Goal: Information Seeking & Learning: Learn about a topic

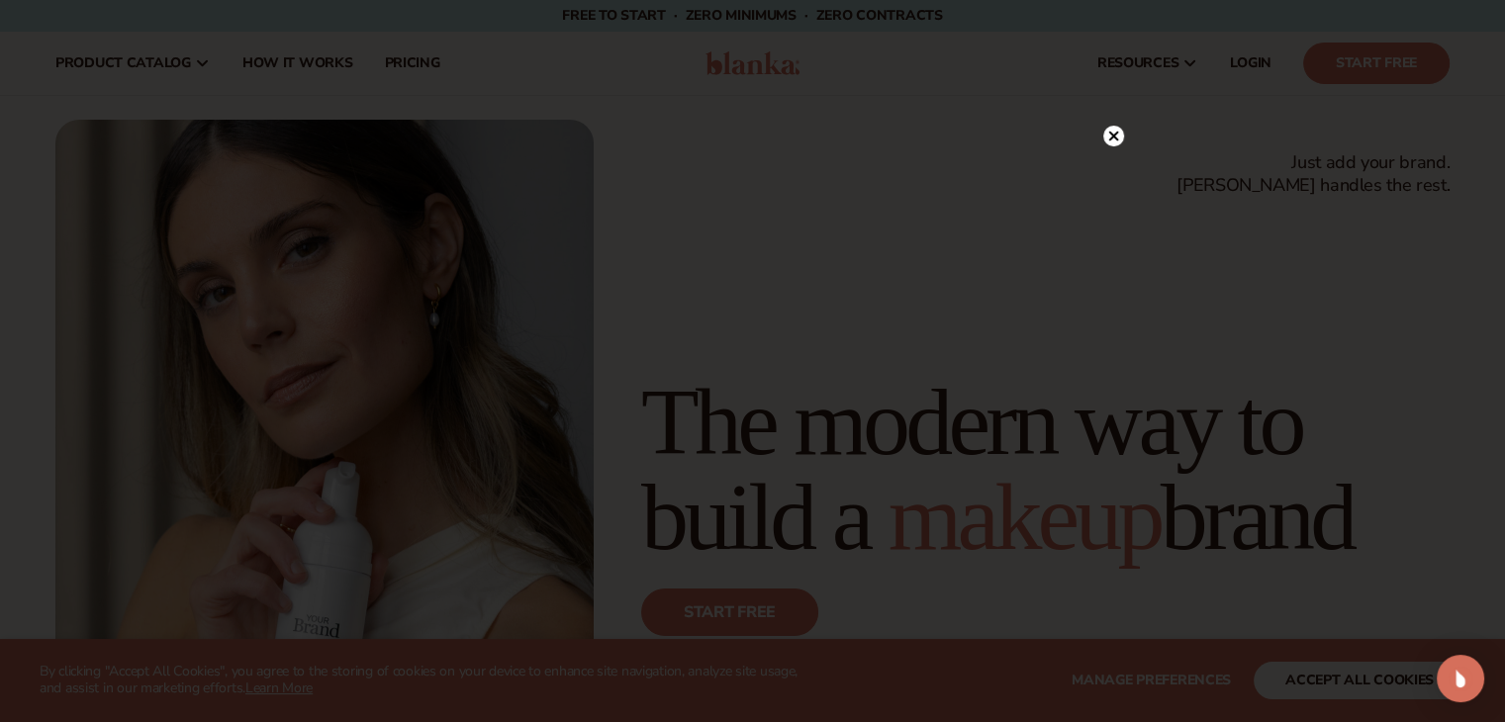
click at [1114, 138] on icon at bounding box center [1113, 136] width 10 height 10
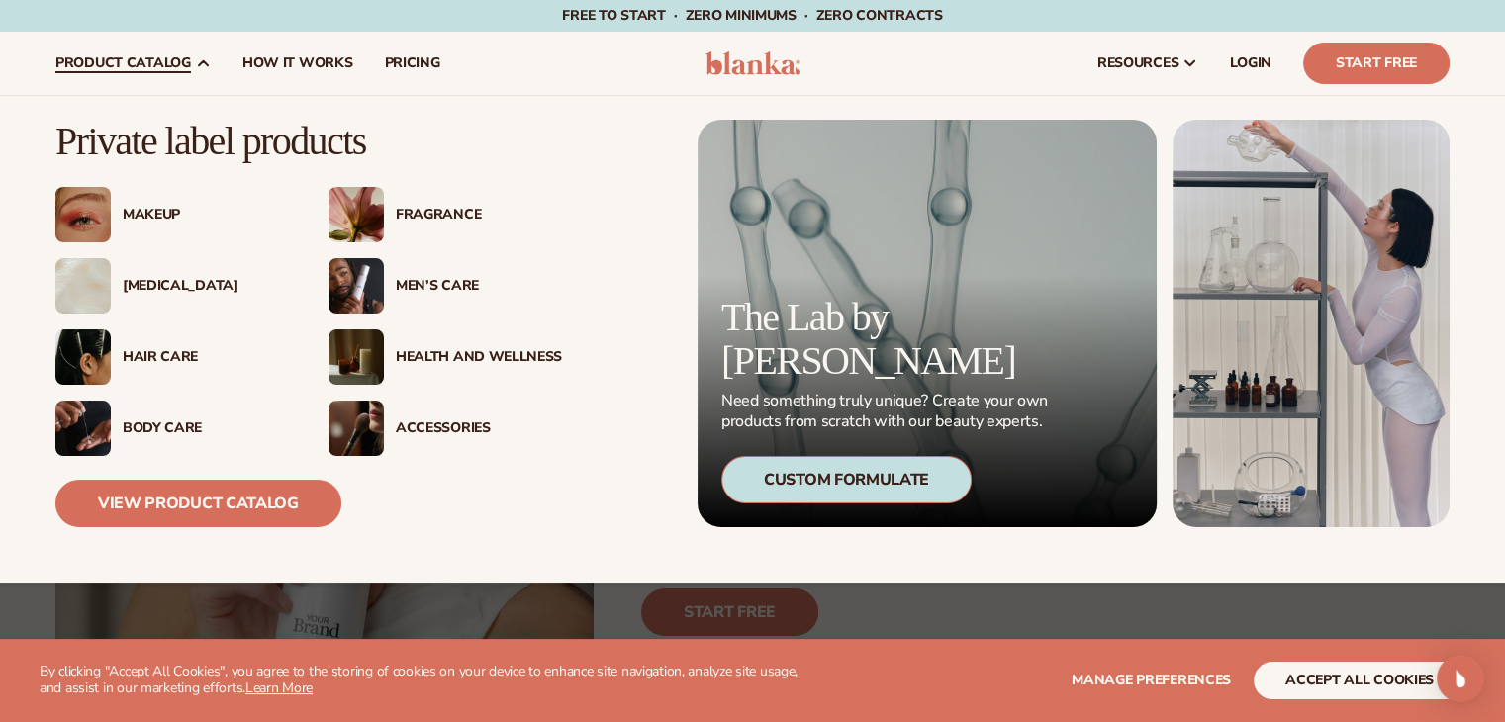
click at [110, 208] on div "Makeup" at bounding box center [171, 214] width 233 height 55
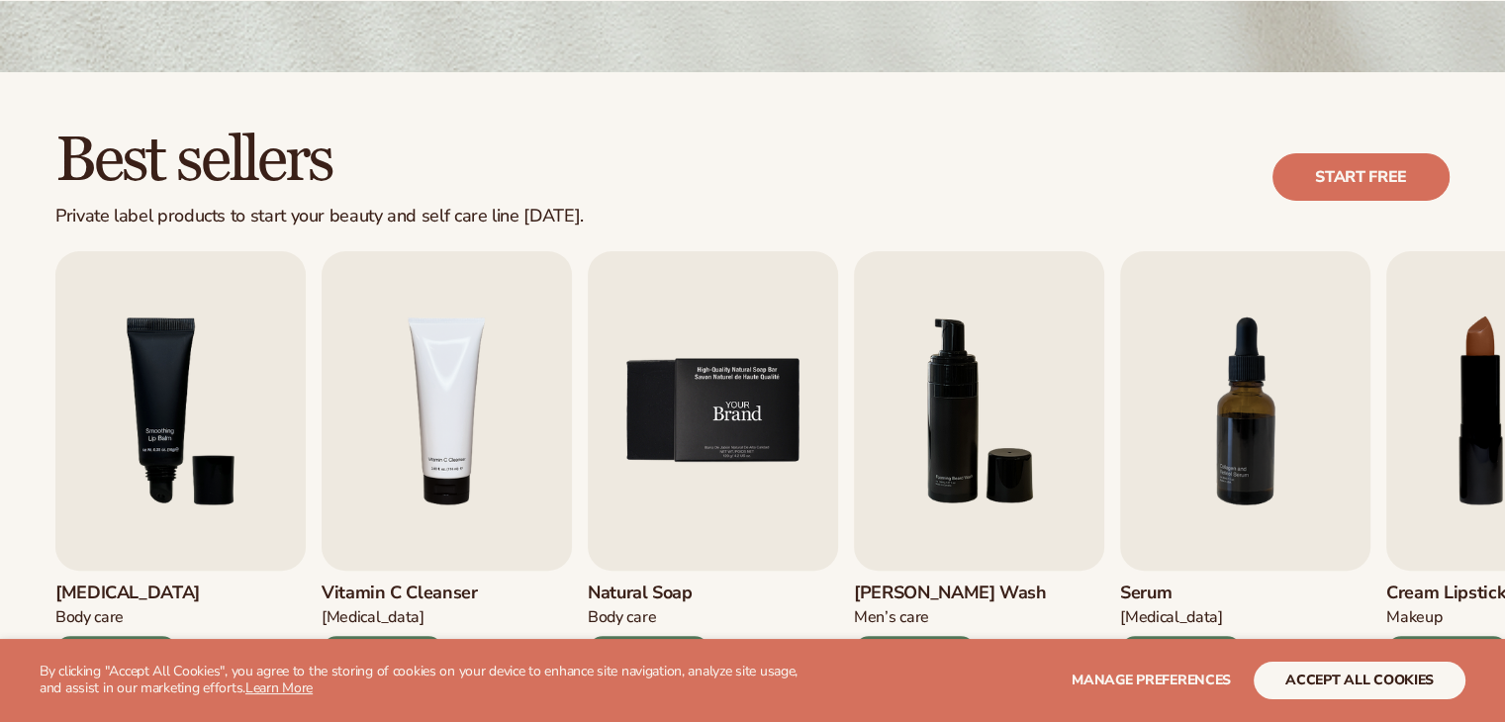
scroll to position [495, 0]
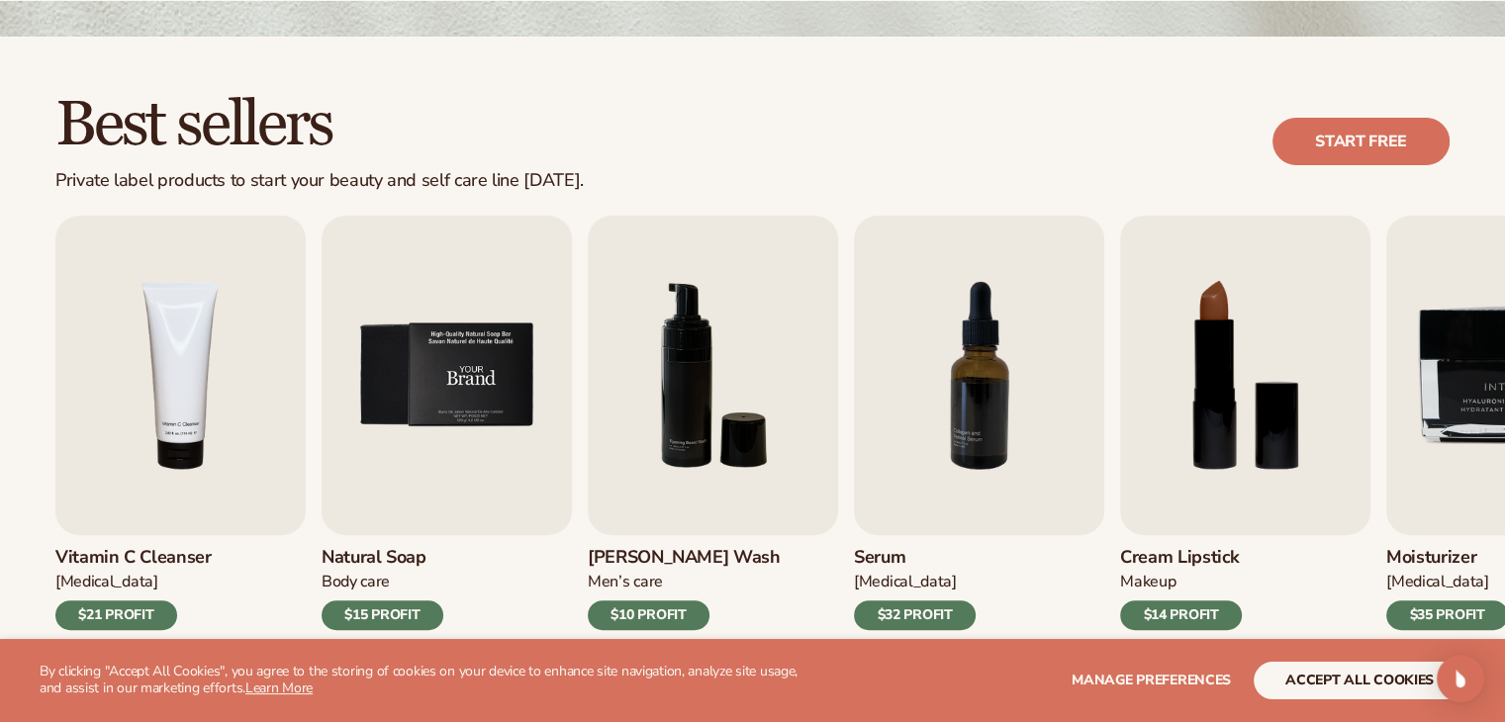
click at [441, 457] on img "5 / 9" at bounding box center [447, 376] width 250 height 320
click at [483, 378] on img "5 / 9" at bounding box center [447, 376] width 250 height 320
click at [399, 620] on div "$15 PROFIT" at bounding box center [383, 615] width 122 height 30
click at [427, 525] on img "5 / 9" at bounding box center [447, 376] width 250 height 320
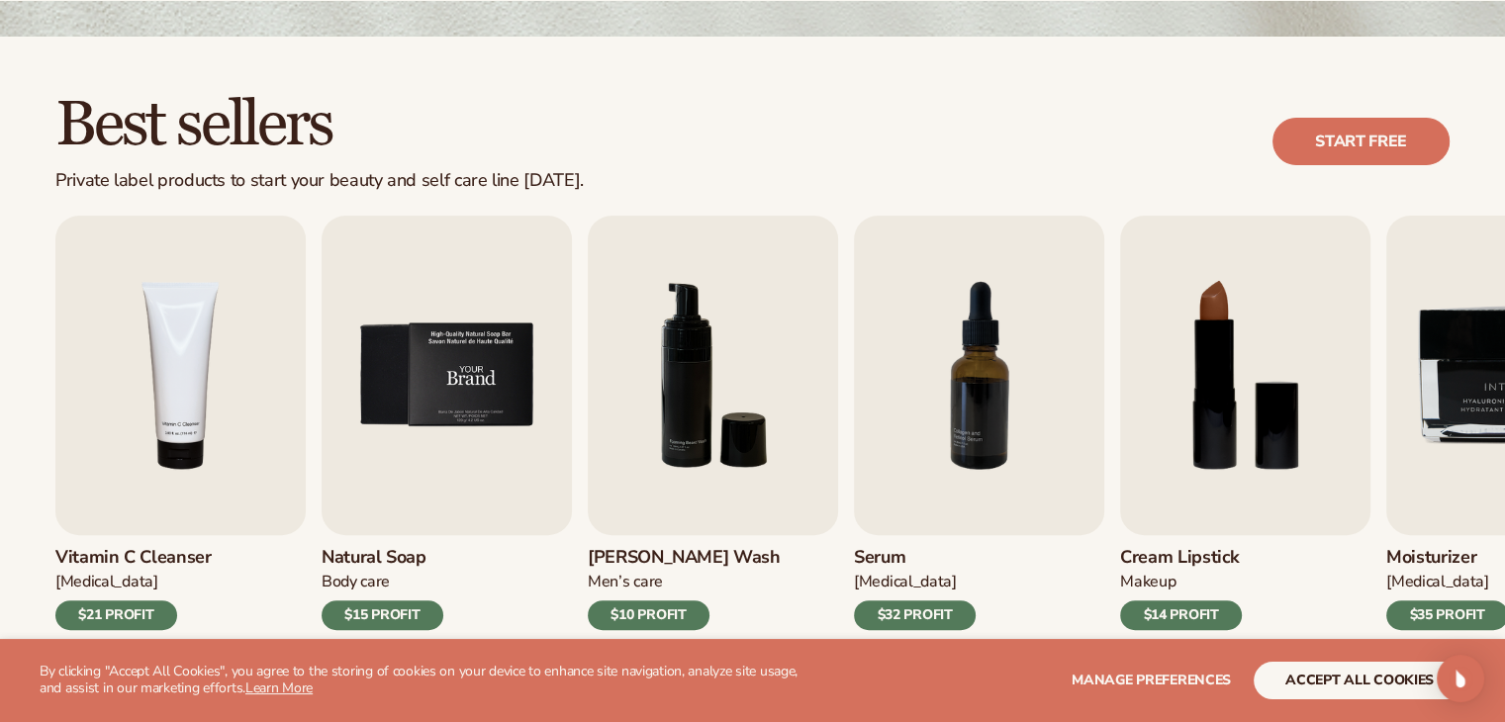
click at [459, 353] on img "5 / 9" at bounding box center [447, 376] width 250 height 320
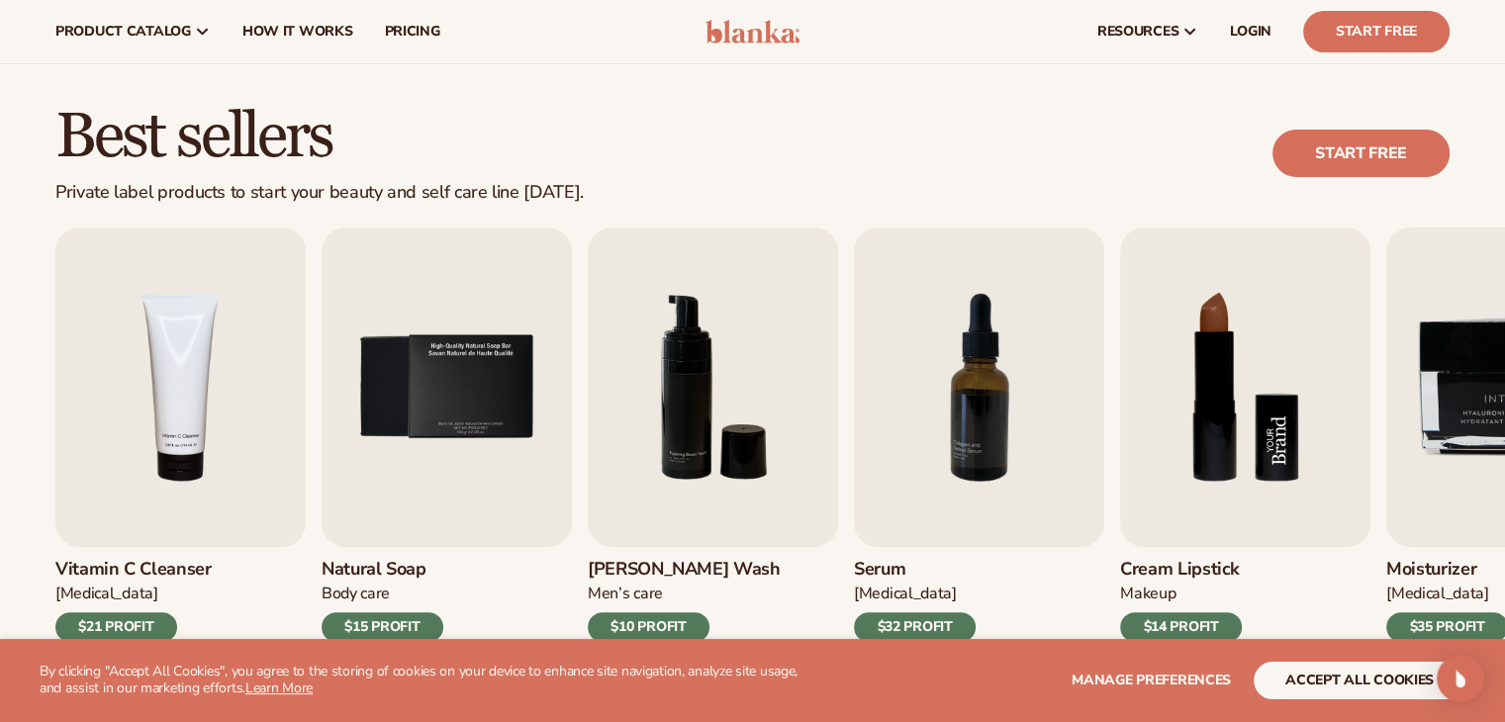
scroll to position [396, 0]
